Goal: Check status: Check status

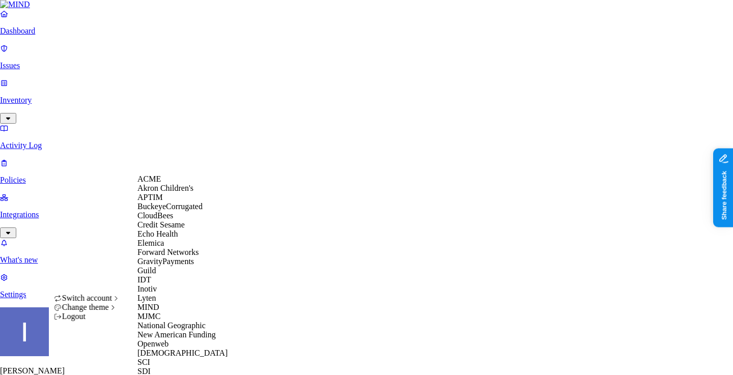
scroll to position [262, 0]
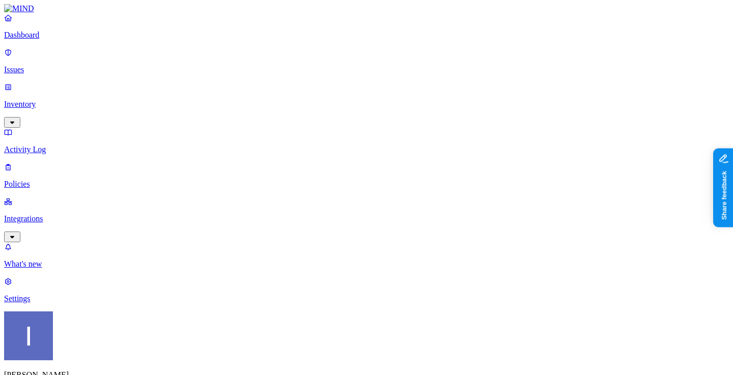
click at [68, 40] on link "Dashboard" at bounding box center [366, 26] width 725 height 26
